Goal: Obtain resource: Download file/media

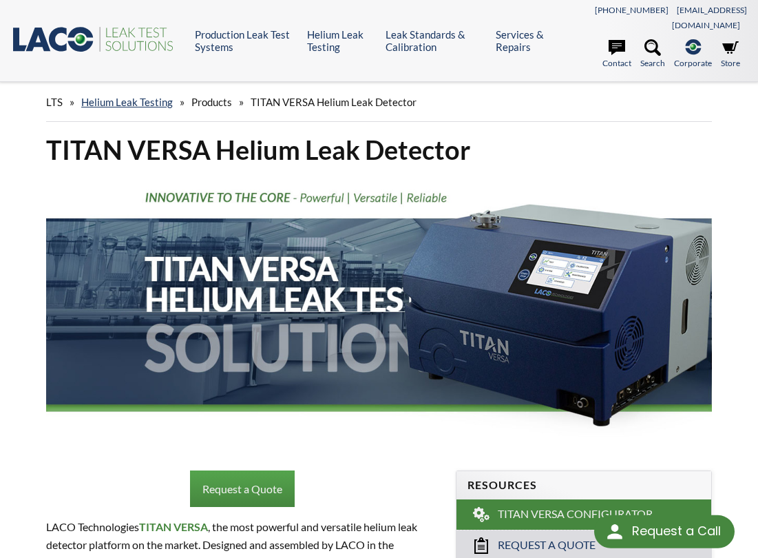
select select "Language Translate Widget"
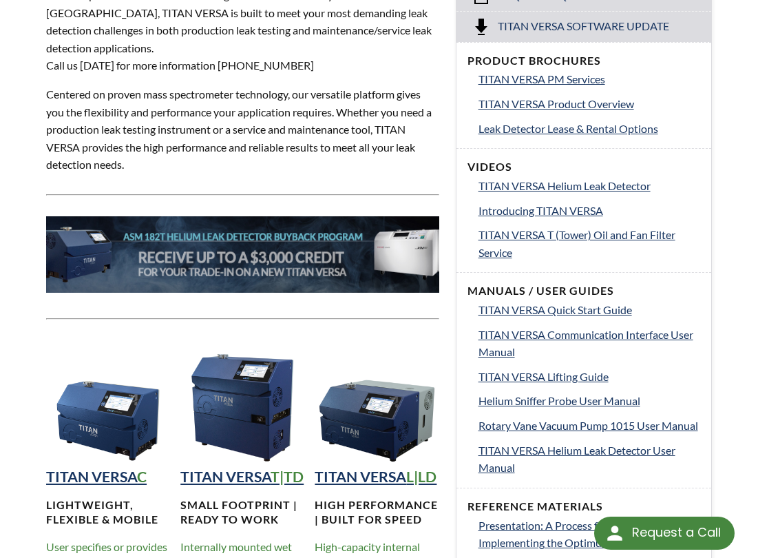
scroll to position [551, 0]
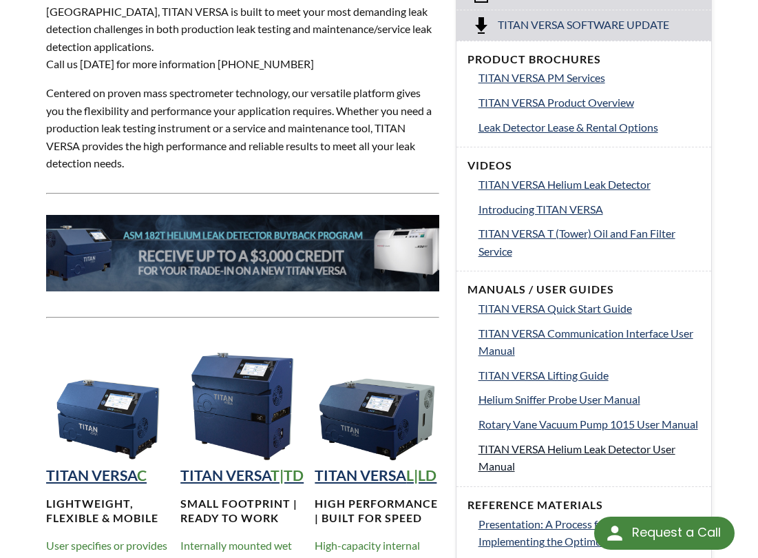
click at [521, 442] on span "TITAN VERSA Helium Leak Detector User Manual" at bounding box center [577, 457] width 197 height 31
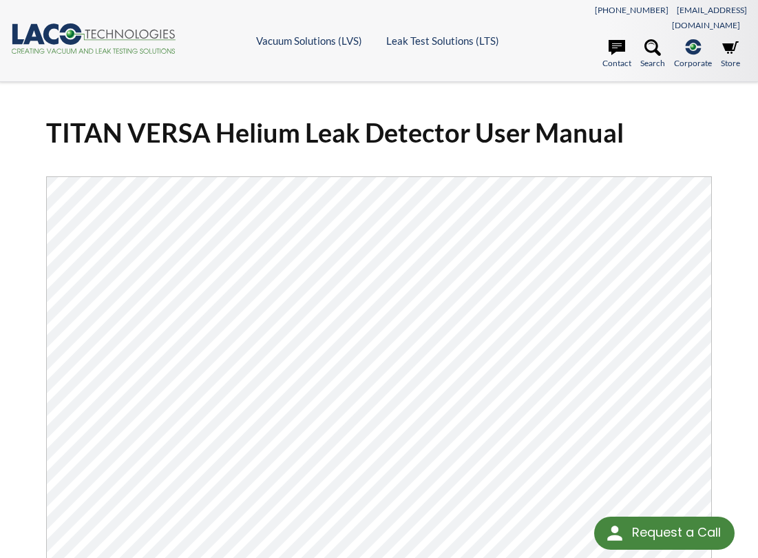
select select "Language Translate Widget"
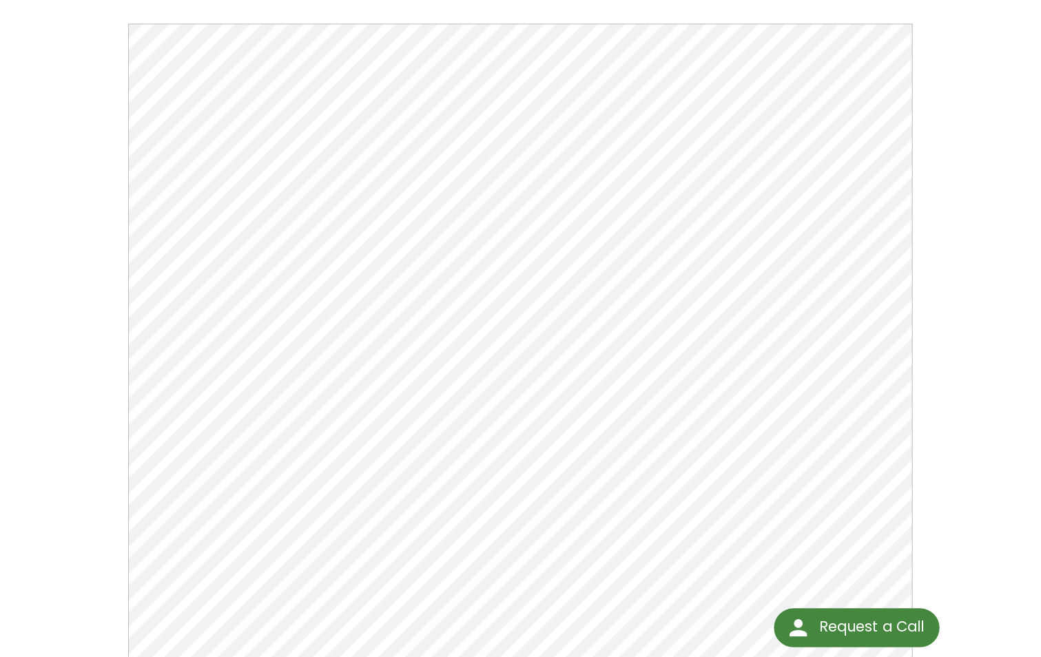
scroll to position [111, 0]
